Goal: Transaction & Acquisition: Purchase product/service

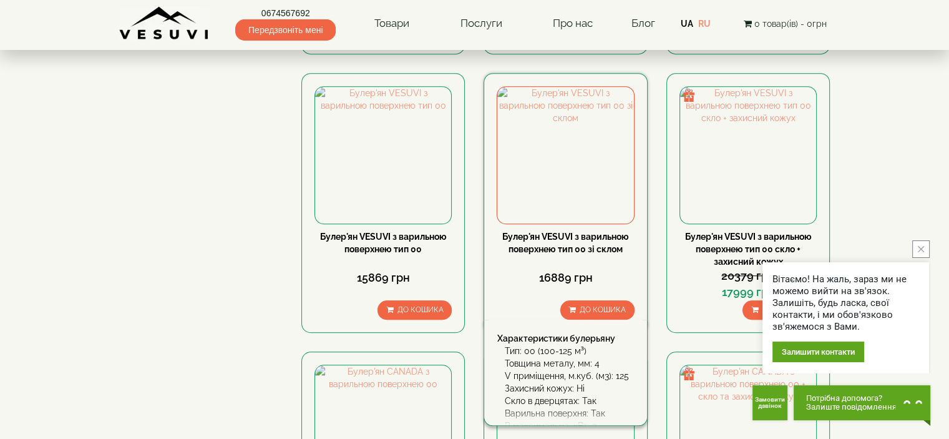
scroll to position [1311, 0]
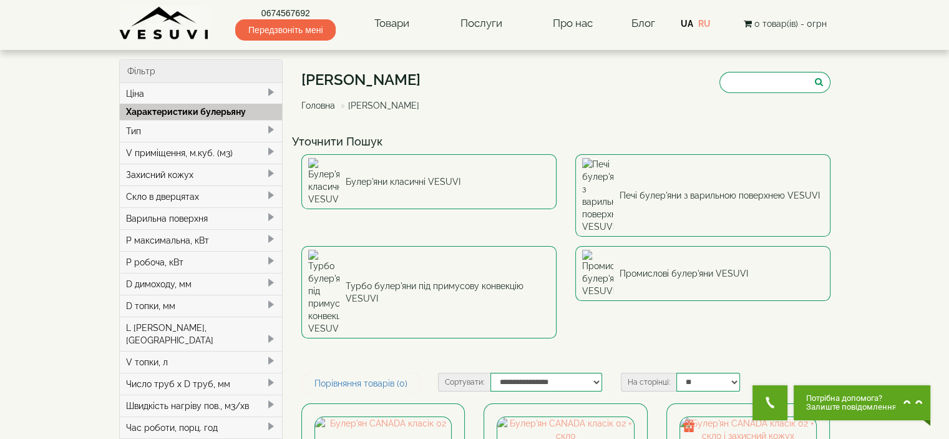
click at [267, 129] on span at bounding box center [271, 130] width 10 height 10
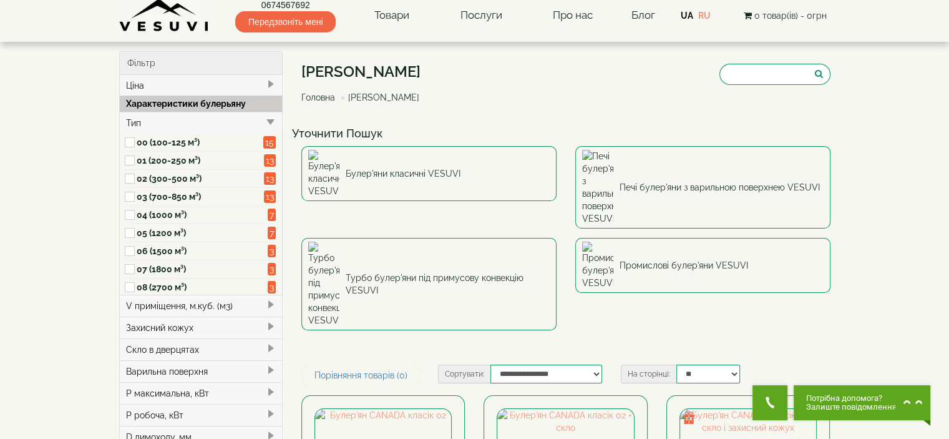
scroll to position [125, 0]
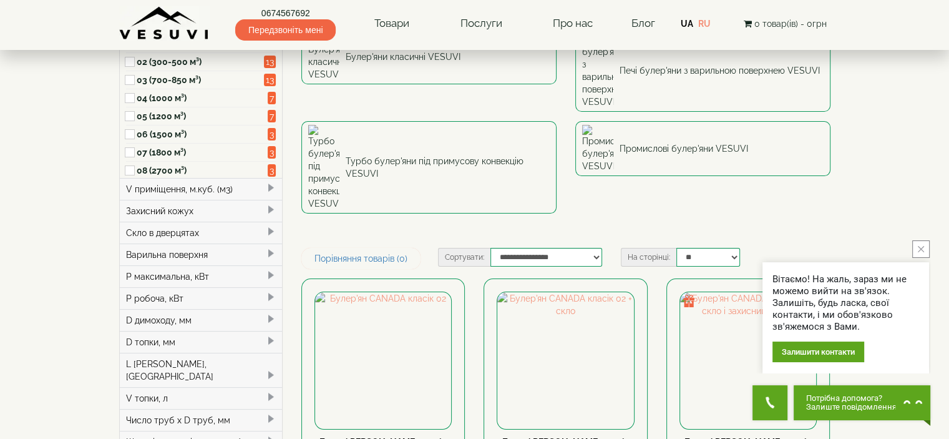
click at [277, 229] on div "Скло в дверцятах" at bounding box center [201, 233] width 163 height 22
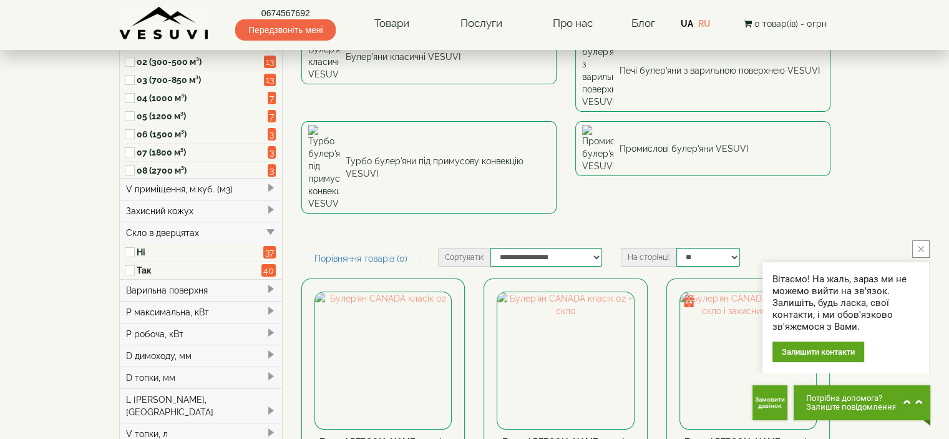
click at [159, 265] on label "Так" at bounding box center [199, 270] width 125 height 12
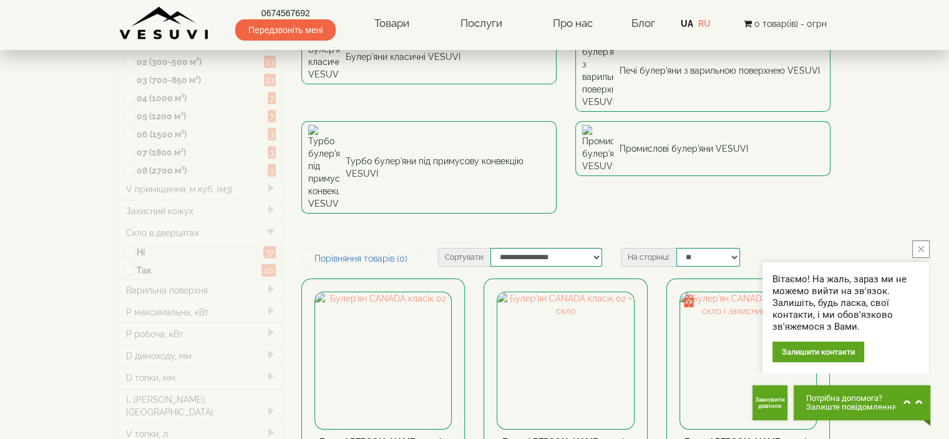
type input "*****"
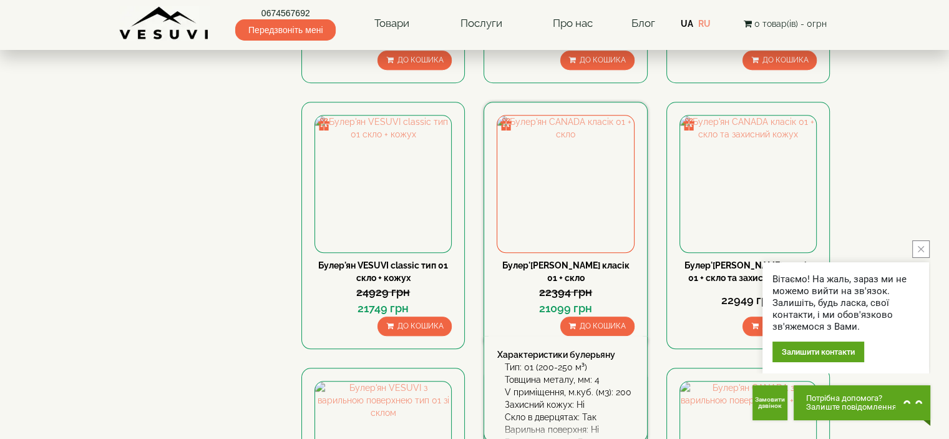
scroll to position [1488, 0]
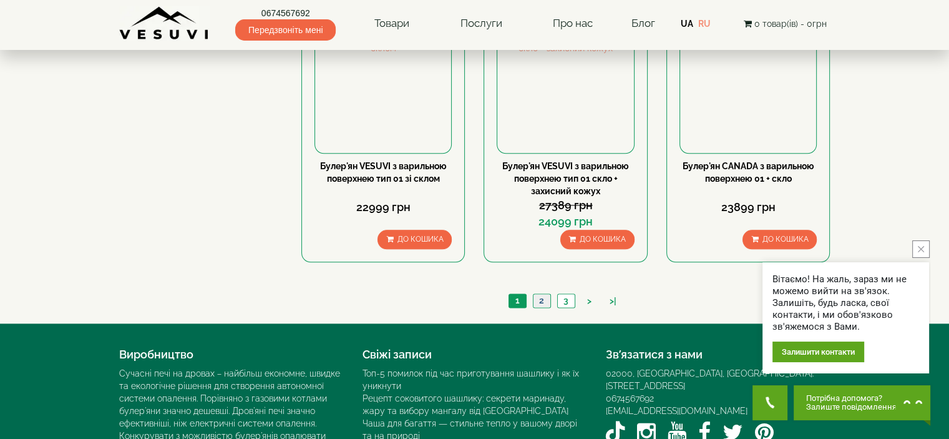
click at [537, 294] on link "2" at bounding box center [541, 300] width 17 height 13
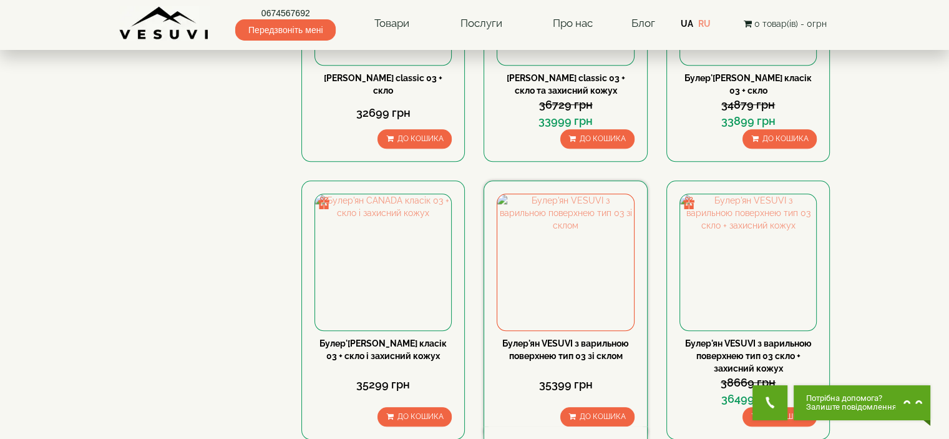
scroll to position [1373, 0]
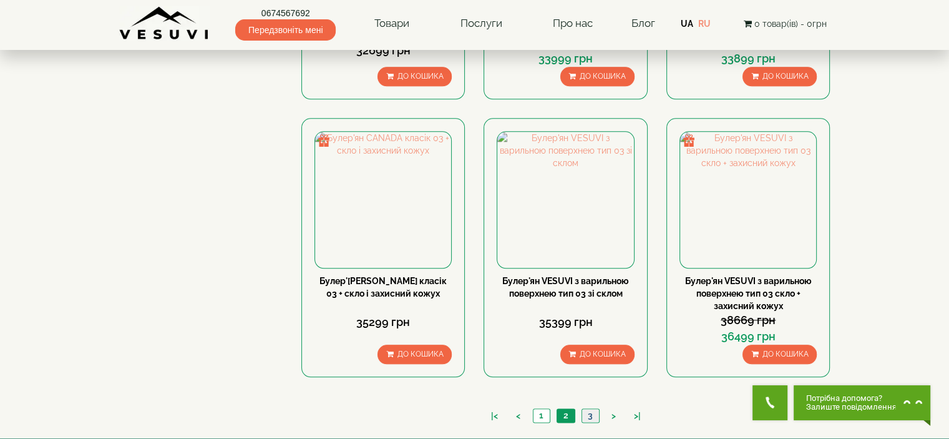
click at [594, 409] on link "3" at bounding box center [590, 415] width 17 height 13
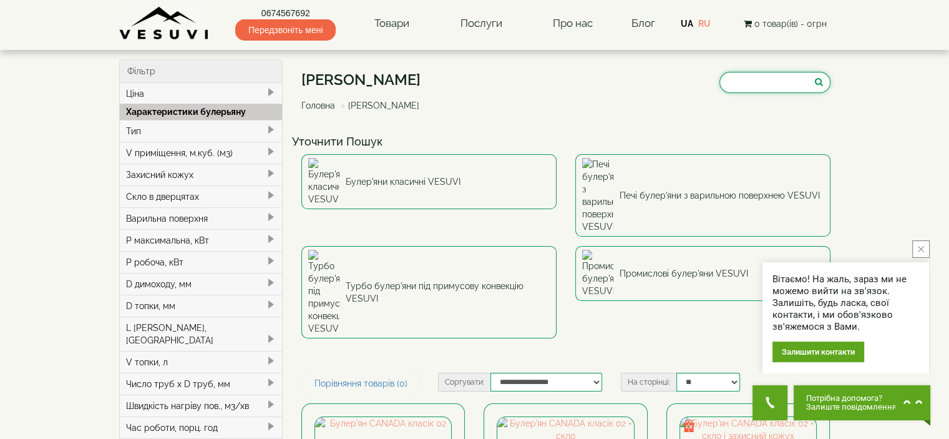
click at [720, 85] on input "search" at bounding box center [775, 82] width 111 height 21
paste input "**********"
type input "**********"
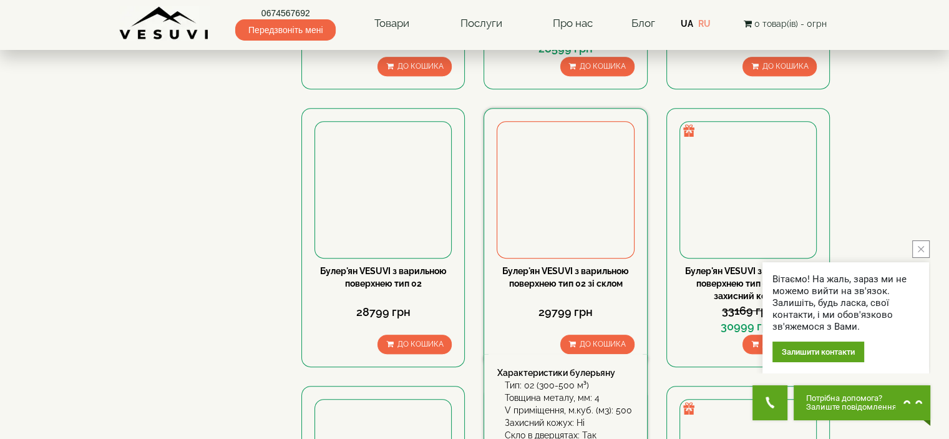
scroll to position [562, 0]
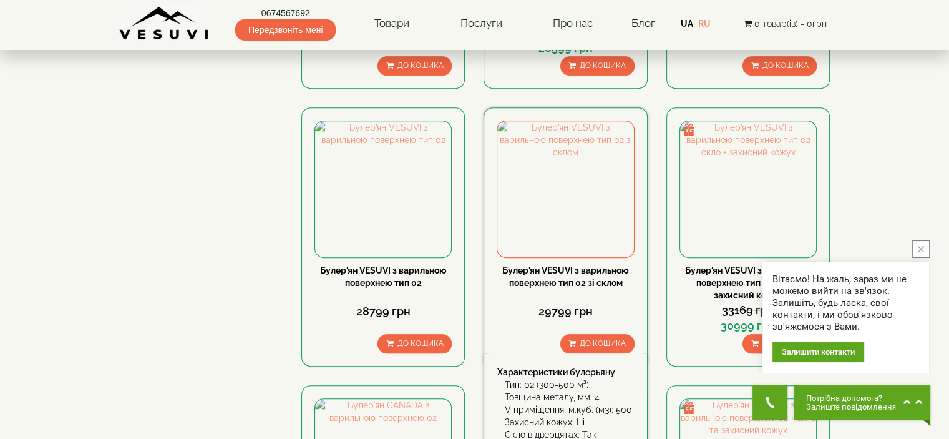
click at [574, 265] on link "Булер'ян VESUVI з варильною поверхнею тип 02 зі склом" at bounding box center [565, 276] width 127 height 22
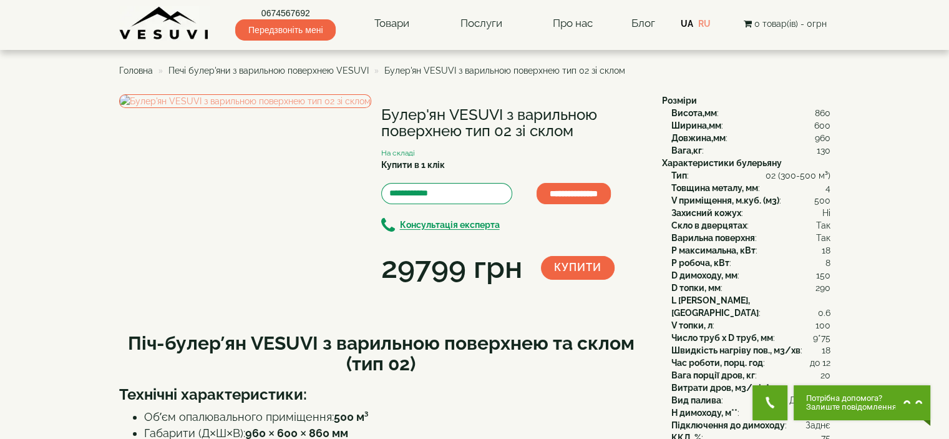
scroll to position [250, 0]
